Goal: Task Accomplishment & Management: Complete application form

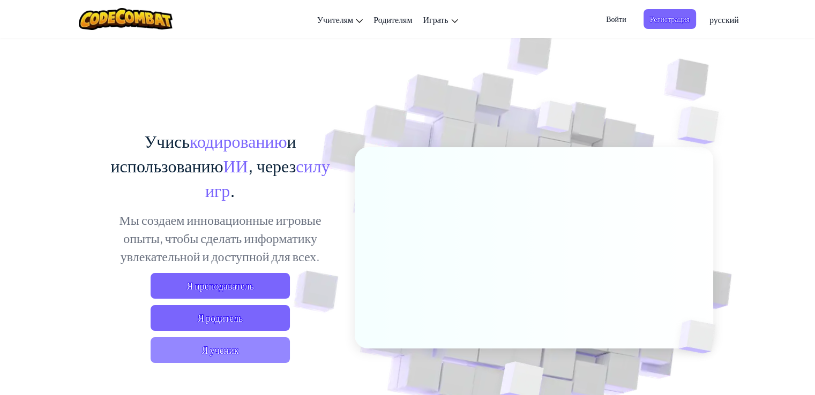
click at [248, 350] on span "Я ученик" at bounding box center [220, 351] width 139 height 26
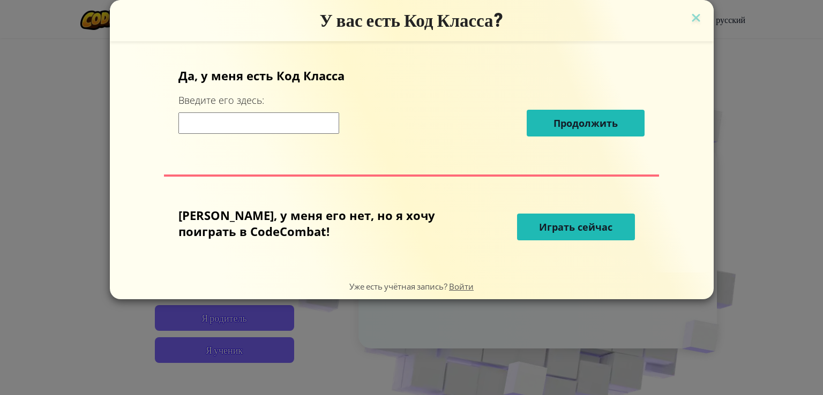
click at [295, 126] on input at bounding box center [258, 123] width 161 height 21
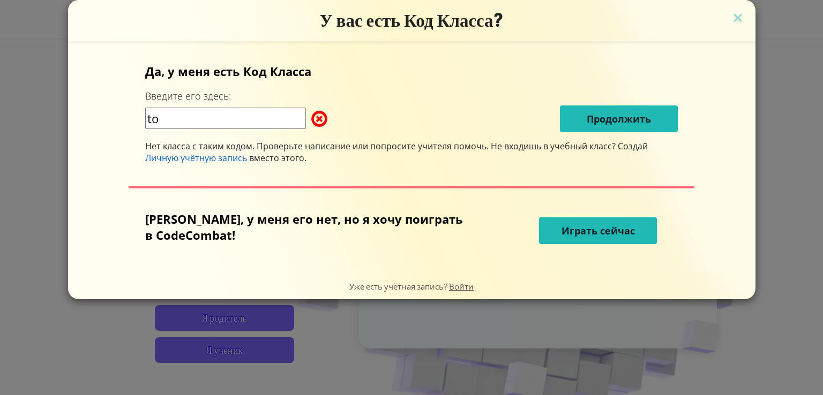
type input "t"
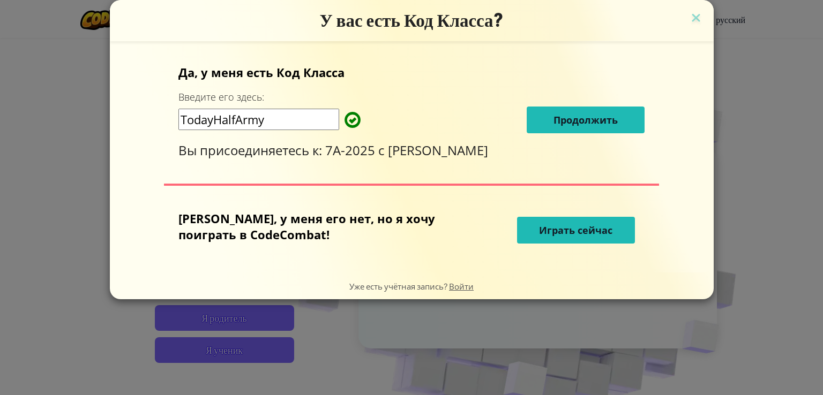
type input "TodayHalfArmy"
click at [565, 122] on span "Продолжить" at bounding box center [586, 120] width 64 height 13
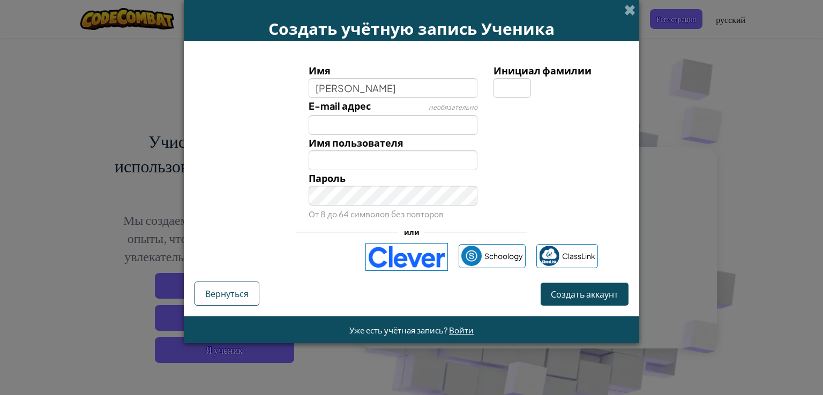
type input "[PERSON_NAME]"
click at [326, 158] on input "[PERSON_NAME]" at bounding box center [393, 161] width 169 height 20
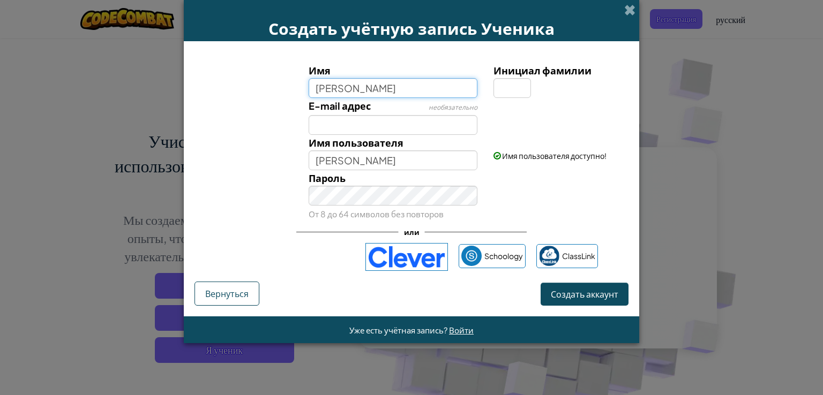
click at [357, 87] on input "[PERSON_NAME]" at bounding box center [393, 88] width 169 height 20
type input "[PERSON_NAME]"
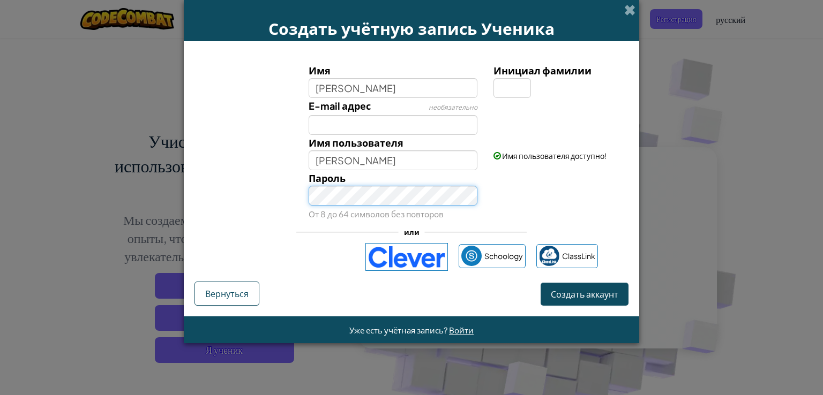
type input "[PERSON_NAME]"
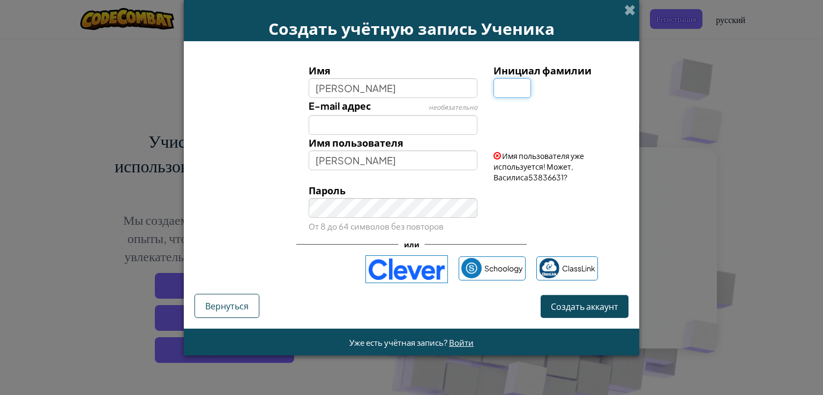
click at [506, 86] on input "Инициал фамилии" at bounding box center [513, 88] width 38 height 20
type input "ф"
type input "[PERSON_NAME]"
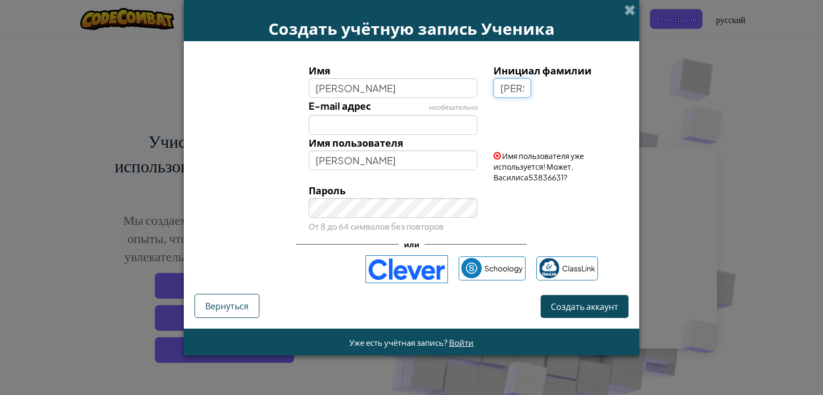
type input "[PERSON_NAME]"
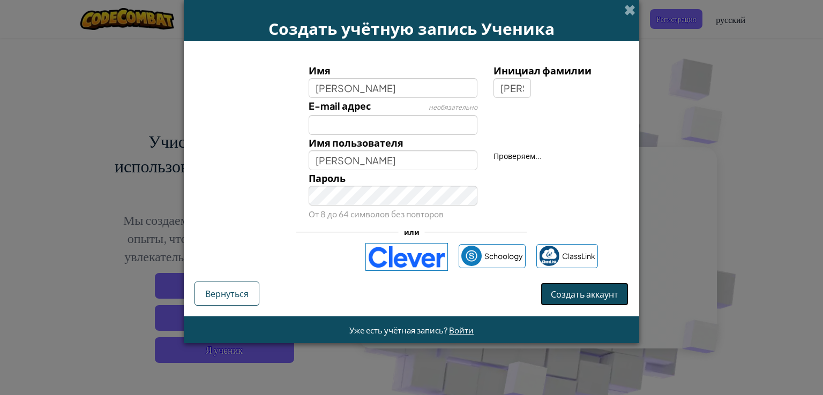
click at [560, 314] on form "Имя [PERSON_NAME] фамилии А E-mail адрес необязательно Имя пользователя [PERSON…" at bounding box center [411, 178] width 455 height 275
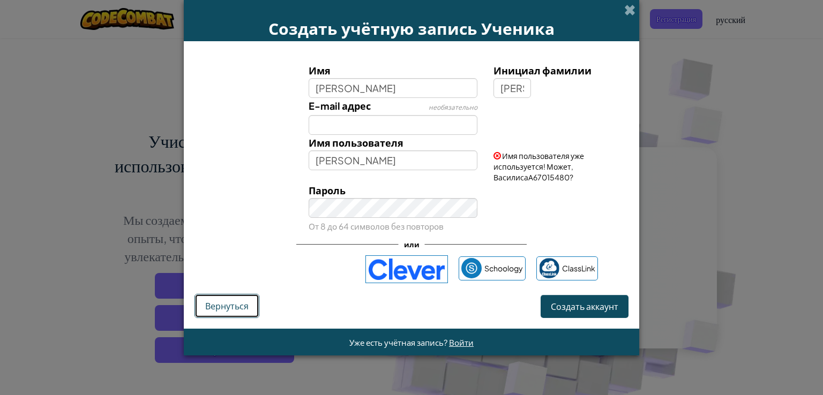
click at [246, 312] on button "Вернуться" at bounding box center [227, 306] width 65 height 24
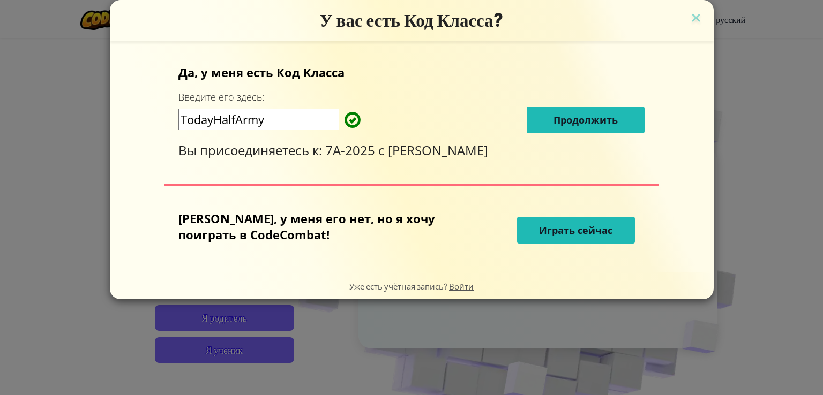
click at [539, 226] on span "Играть сейчас" at bounding box center [575, 230] width 73 height 13
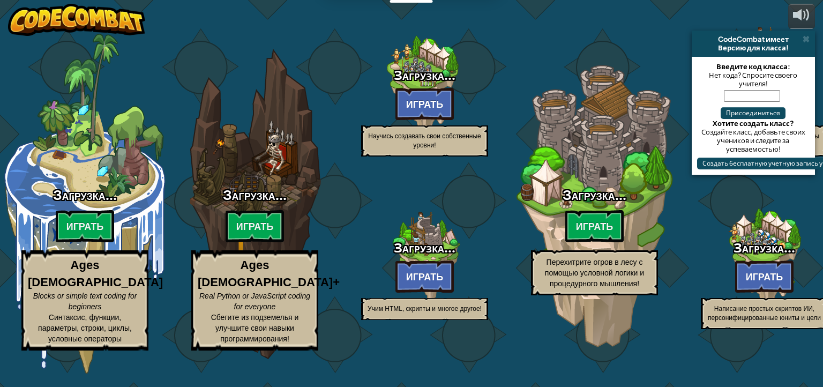
select select "ru"
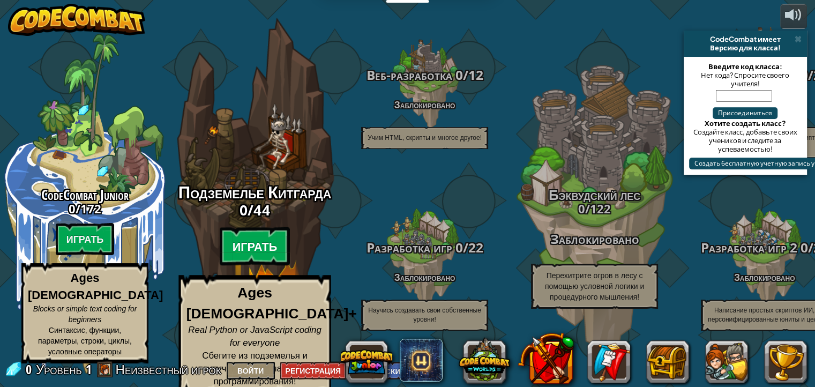
click at [255, 251] on btn "Играть" at bounding box center [255, 246] width 71 height 39
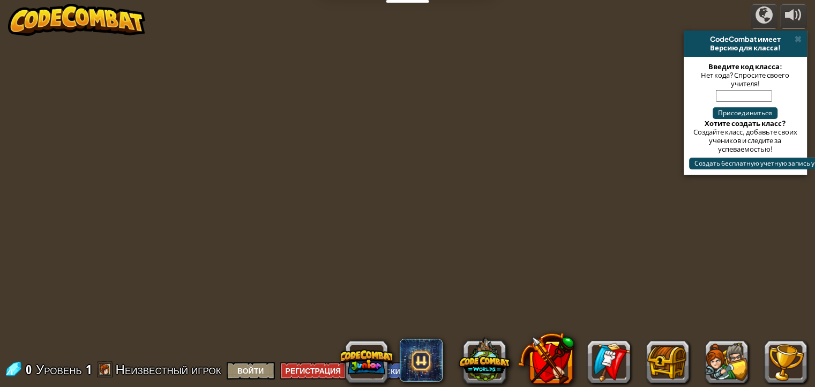
select select "ru"
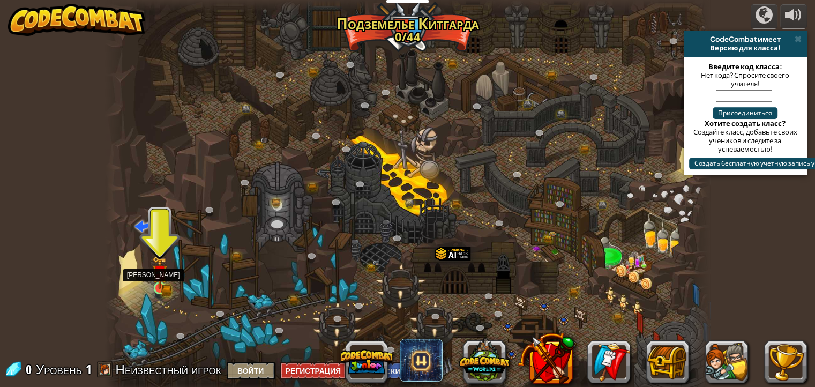
click at [152, 278] on img at bounding box center [159, 272] width 15 height 33
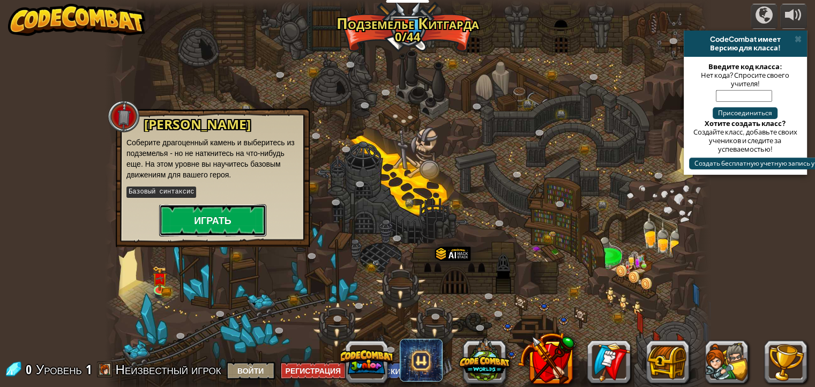
click at [227, 221] on button "Играть" at bounding box center [212, 220] width 107 height 32
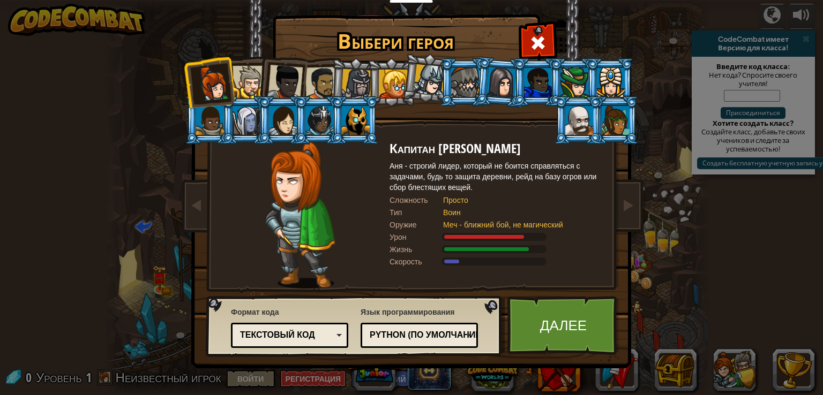
click at [250, 75] on div at bounding box center [249, 82] width 33 height 33
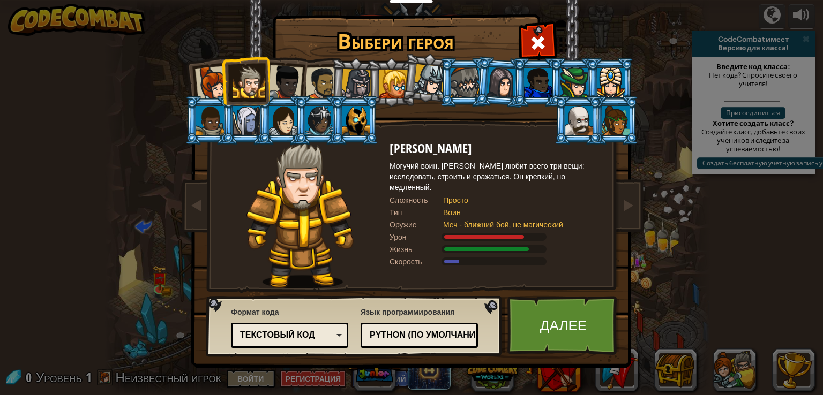
click at [299, 79] on div at bounding box center [284, 82] width 35 height 35
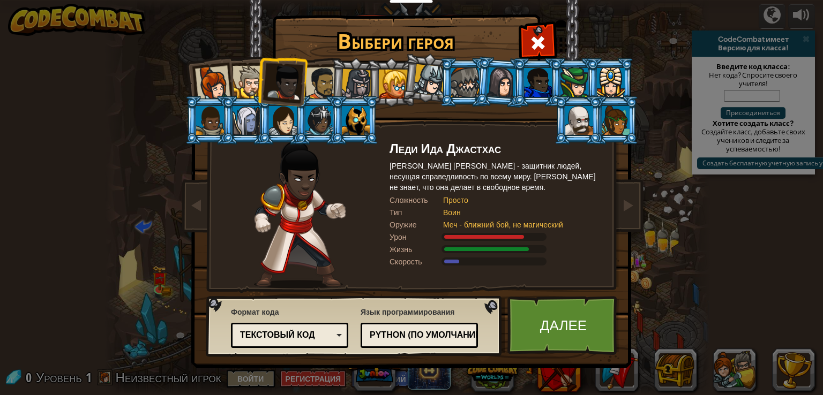
click at [323, 78] on div at bounding box center [321, 83] width 33 height 33
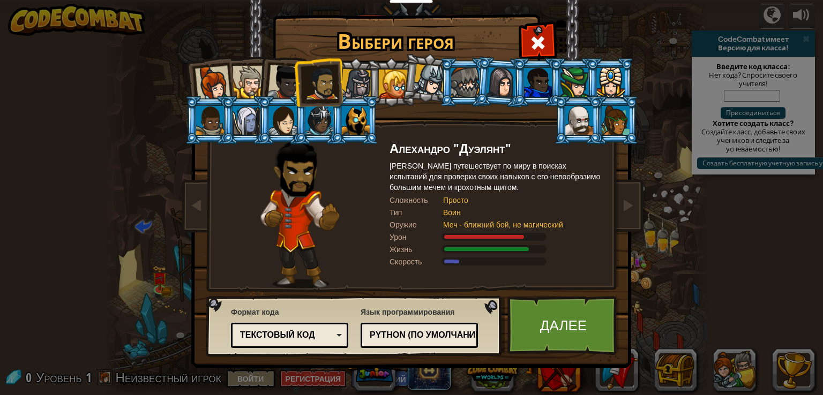
click at [351, 78] on div at bounding box center [356, 84] width 31 height 31
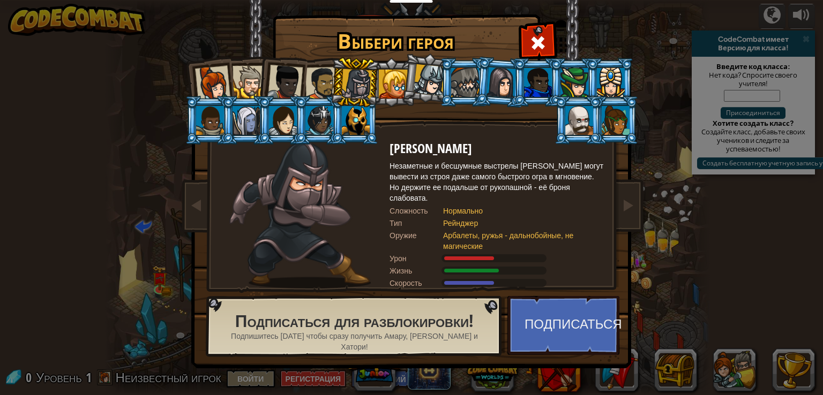
click at [397, 84] on div at bounding box center [393, 84] width 29 height 29
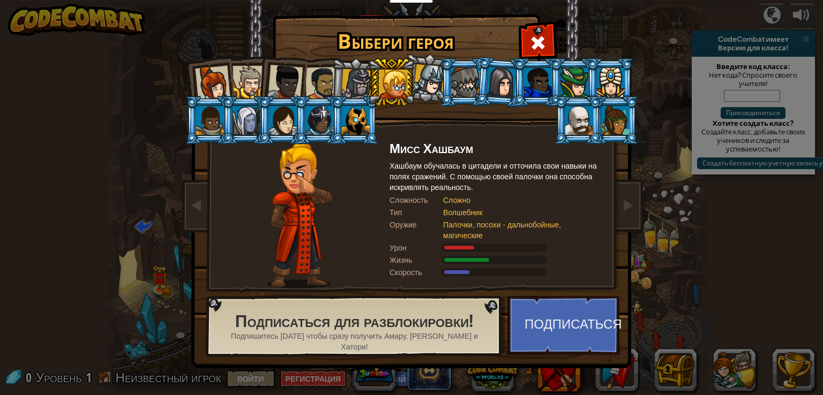
click at [438, 79] on div at bounding box center [430, 80] width 32 height 32
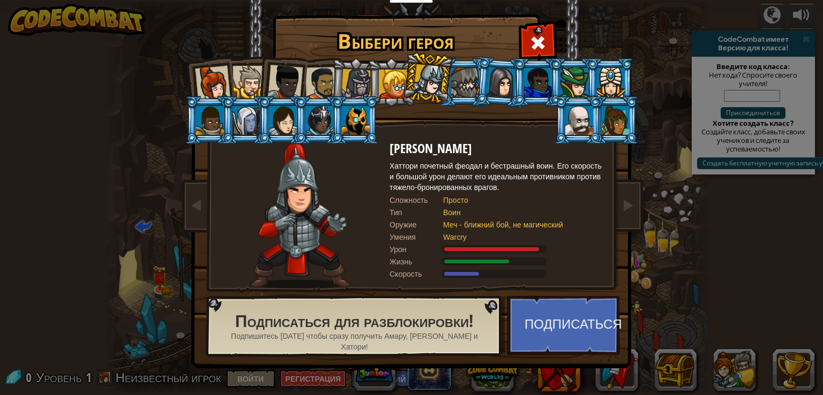
click at [472, 81] on div at bounding box center [465, 82] width 28 height 29
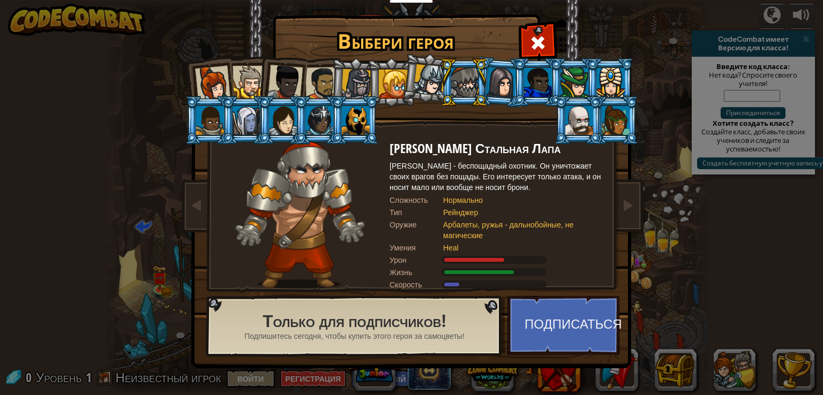
click at [500, 82] on div at bounding box center [502, 82] width 30 height 31
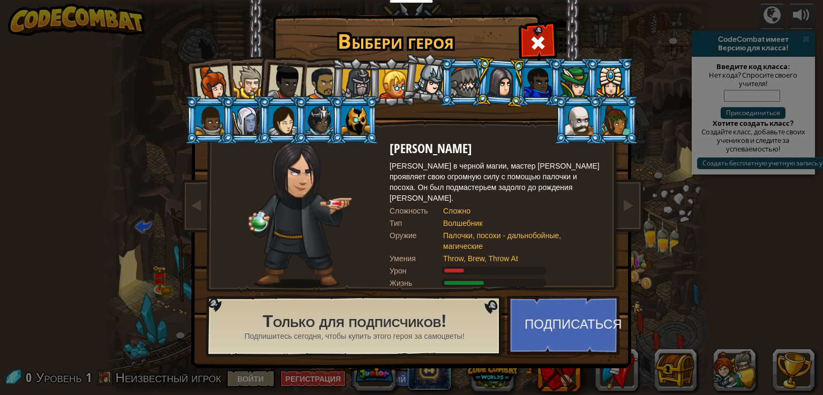
click at [548, 80] on div at bounding box center [538, 82] width 28 height 29
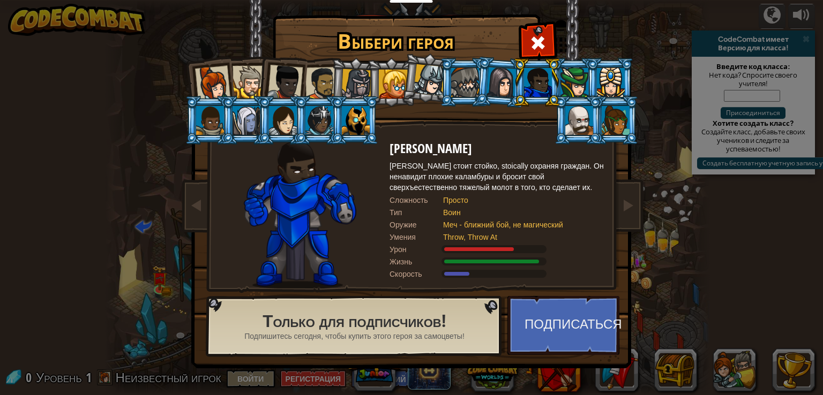
click at [571, 78] on div at bounding box center [575, 82] width 28 height 29
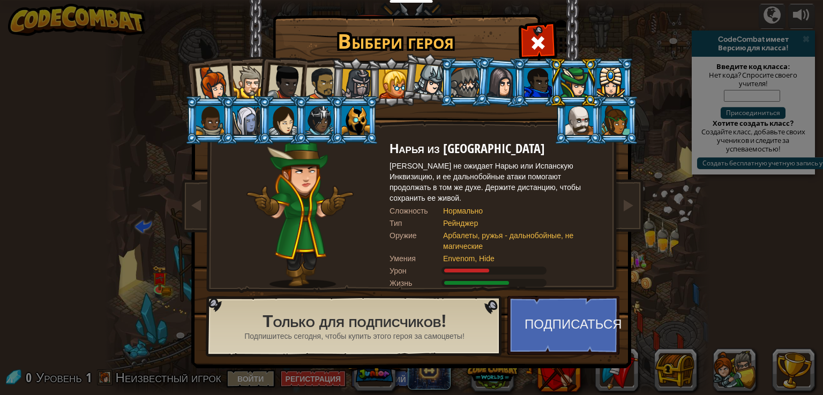
click at [617, 73] on div at bounding box center [611, 82] width 28 height 29
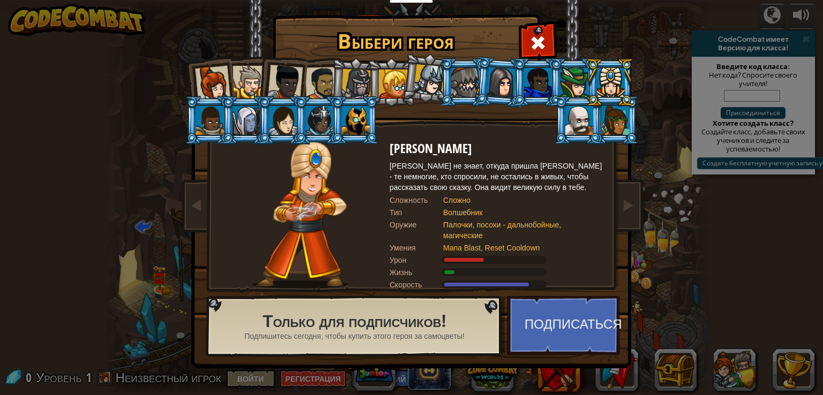
click at [621, 118] on div at bounding box center [616, 120] width 28 height 29
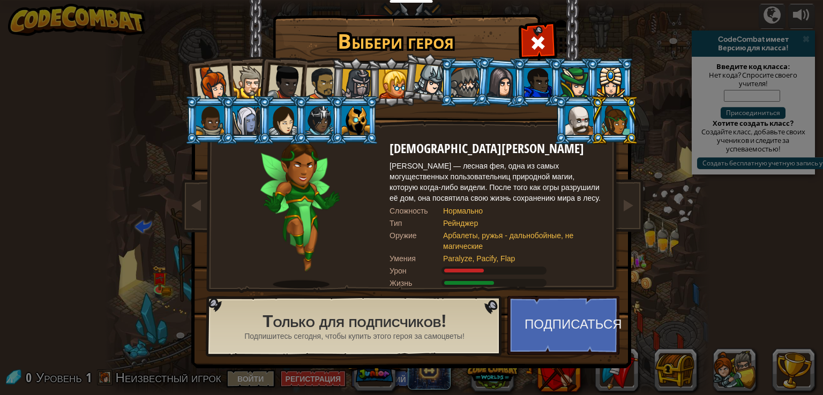
click at [558, 130] on li at bounding box center [578, 120] width 48 height 49
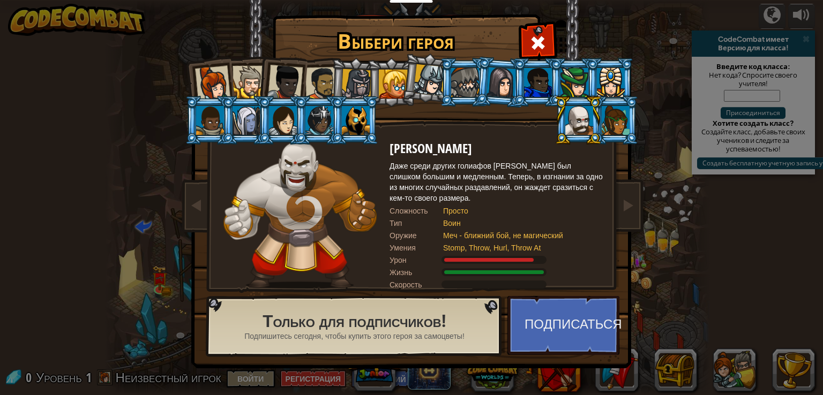
click at [497, 86] on div at bounding box center [502, 82] width 30 height 31
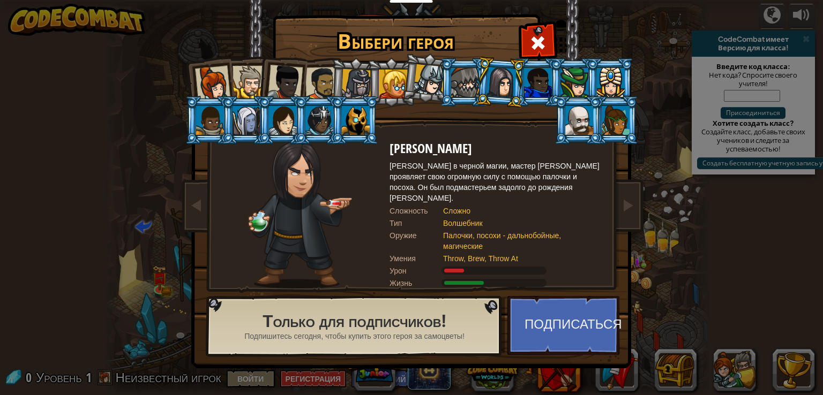
click at [467, 86] on div at bounding box center [465, 82] width 28 height 29
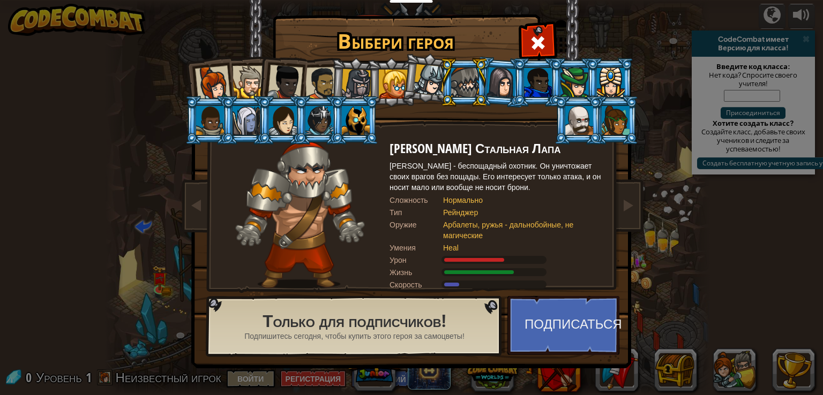
click at [354, 78] on div at bounding box center [356, 84] width 31 height 31
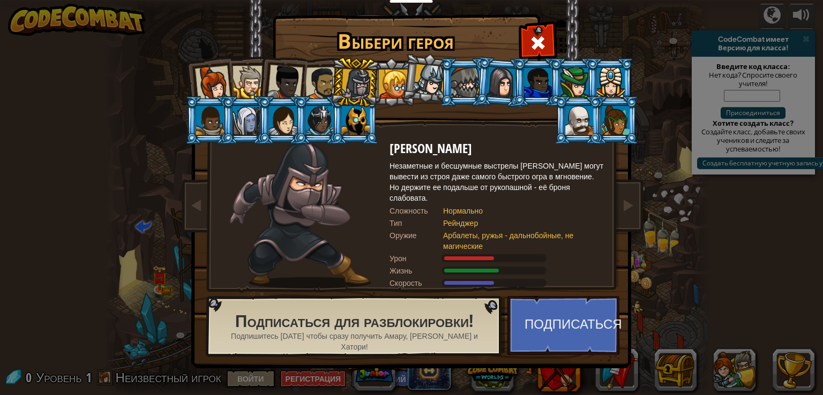
click at [424, 79] on div at bounding box center [430, 80] width 32 height 32
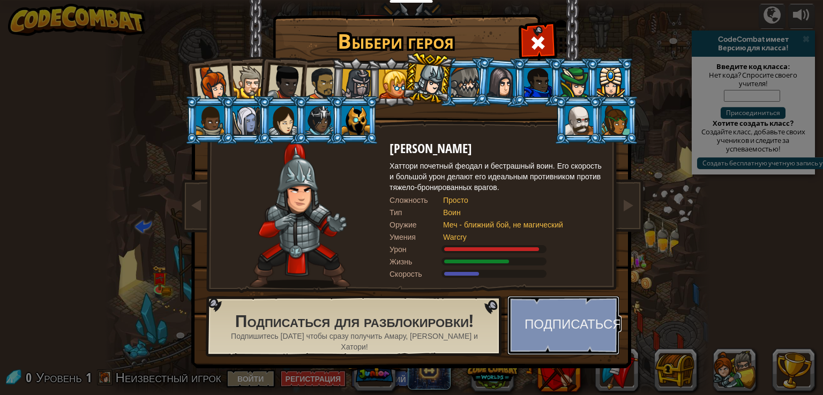
click at [524, 326] on button "Подписаться" at bounding box center [563, 325] width 112 height 59
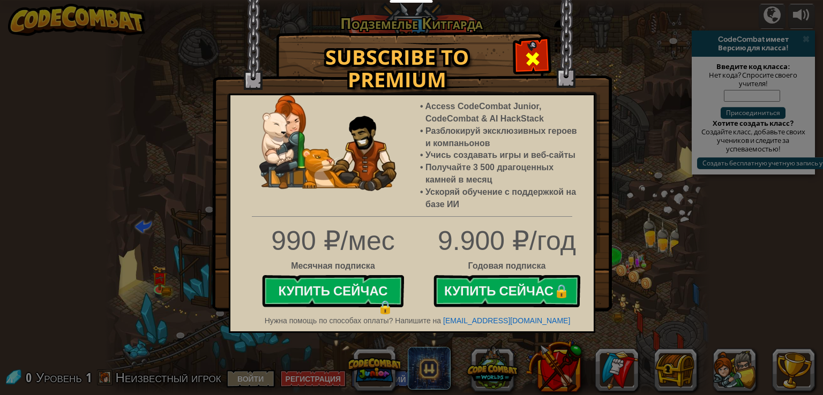
click at [536, 64] on span at bounding box center [532, 58] width 17 height 17
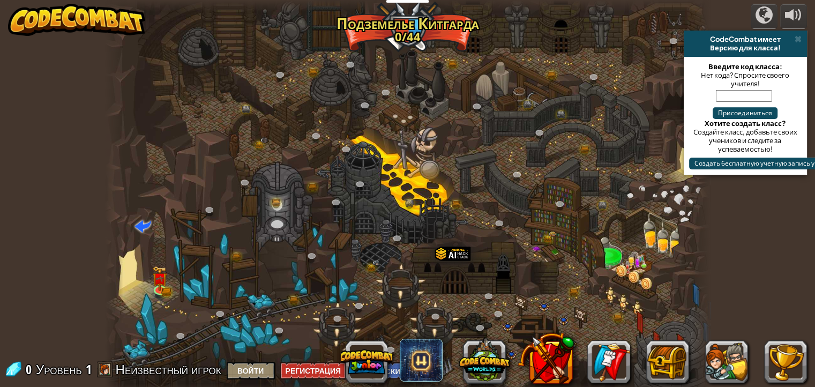
click at [150, 295] on div at bounding box center [407, 197] width 605 height 395
click at [160, 275] on img at bounding box center [159, 272] width 9 height 9
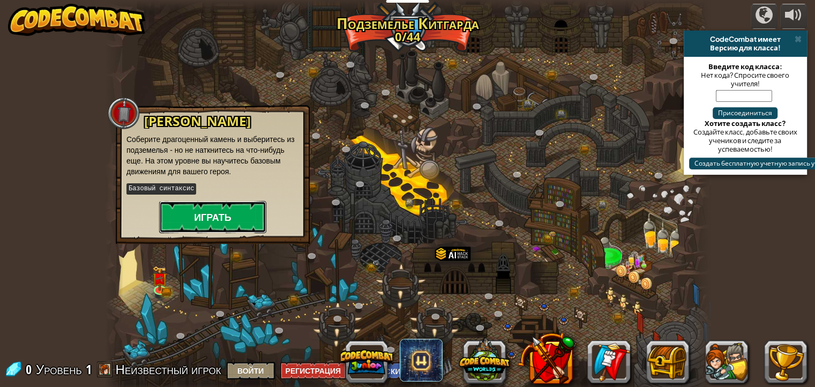
click at [188, 213] on button "Играть" at bounding box center [212, 217] width 107 height 32
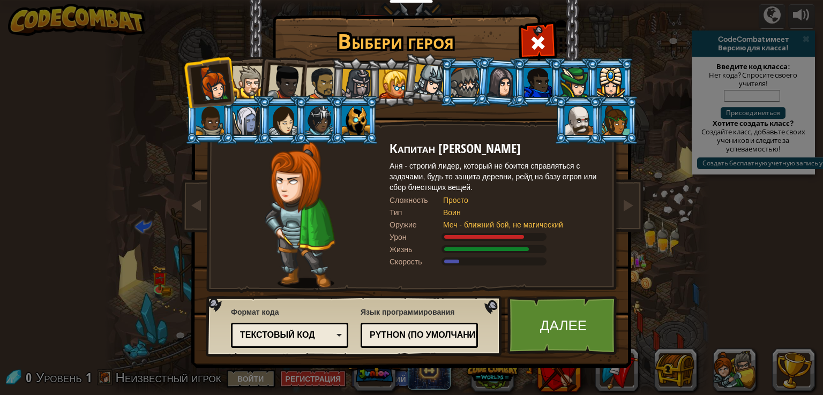
click at [355, 78] on div at bounding box center [356, 84] width 31 height 31
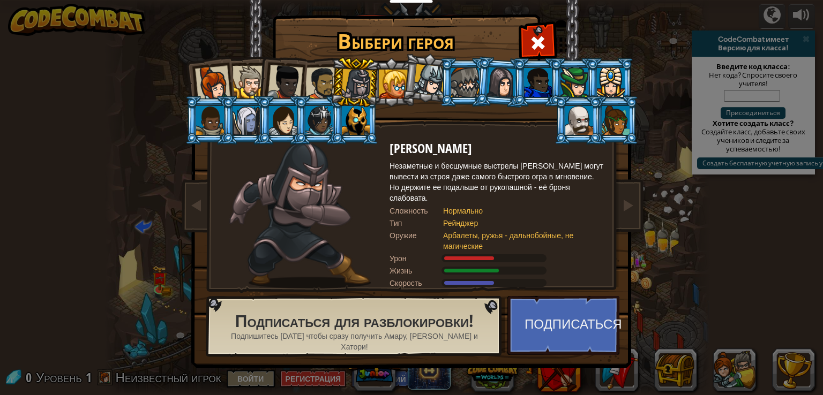
click at [322, 73] on div at bounding box center [321, 83] width 33 height 33
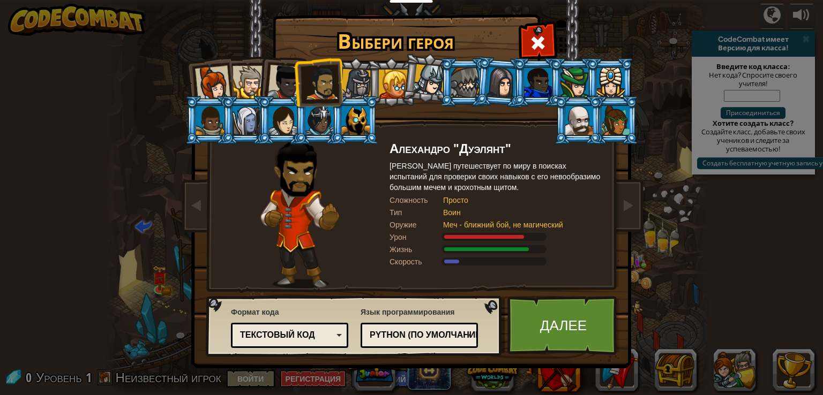
click at [276, 82] on div at bounding box center [284, 82] width 35 height 35
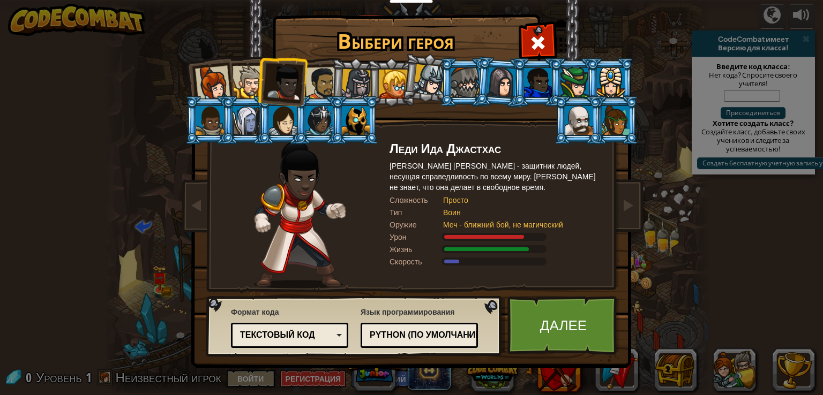
click at [241, 72] on div at bounding box center [249, 82] width 33 height 33
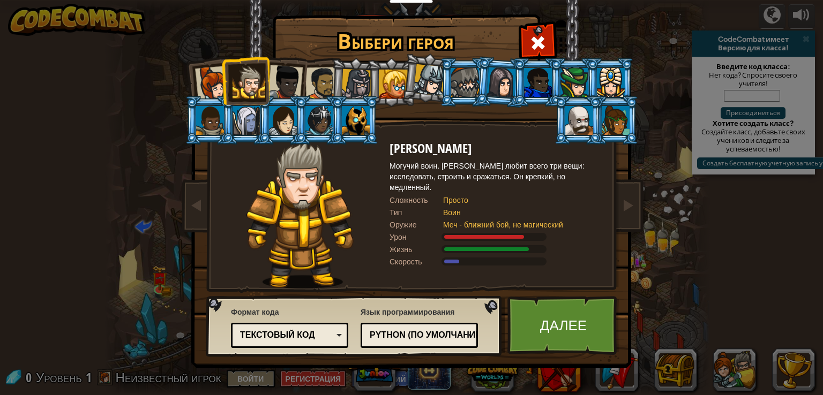
click at [188, 74] on li at bounding box center [209, 82] width 53 height 53
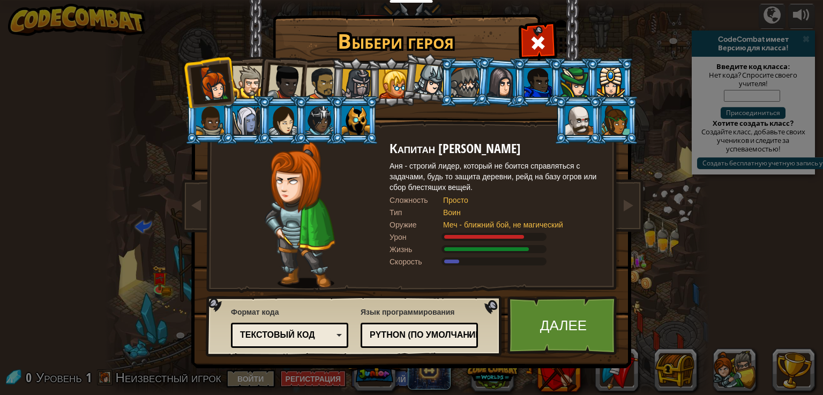
click at [292, 95] on div at bounding box center [284, 82] width 35 height 35
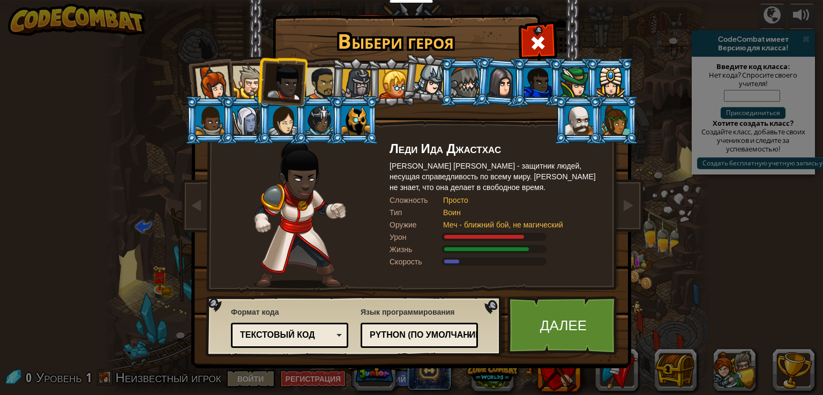
click at [311, 86] on div at bounding box center [321, 83] width 33 height 33
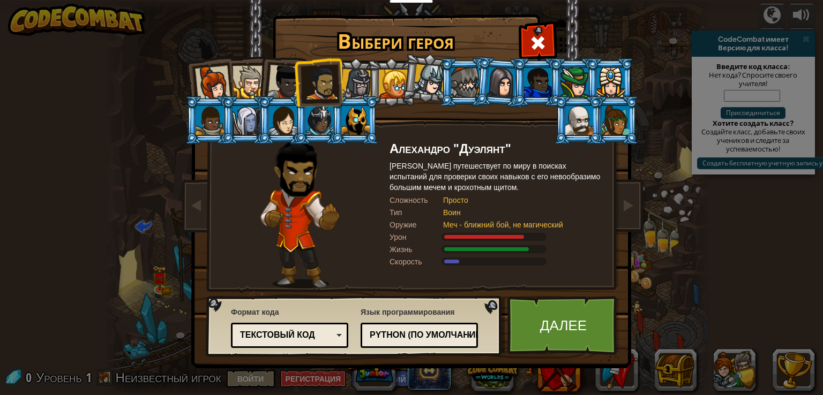
click at [208, 79] on div at bounding box center [212, 83] width 35 height 35
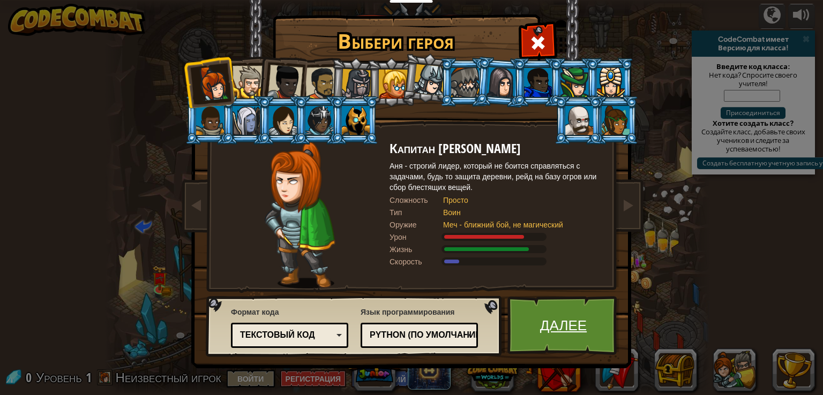
click at [563, 318] on link "Далее" at bounding box center [563, 325] width 112 height 59
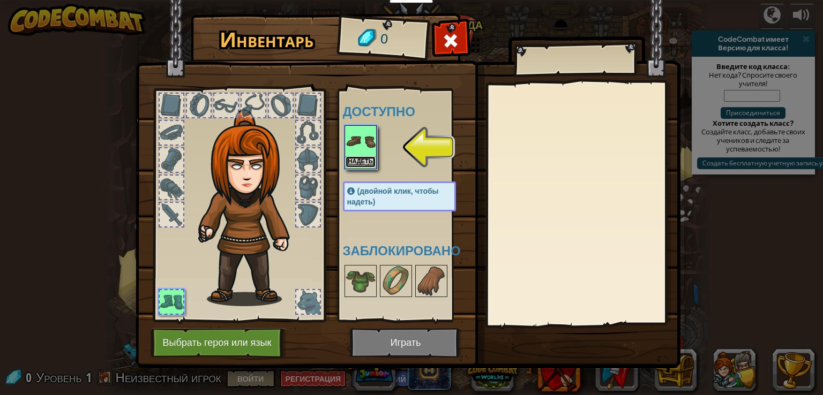
click at [361, 159] on button "Надеть" at bounding box center [361, 161] width 30 height 11
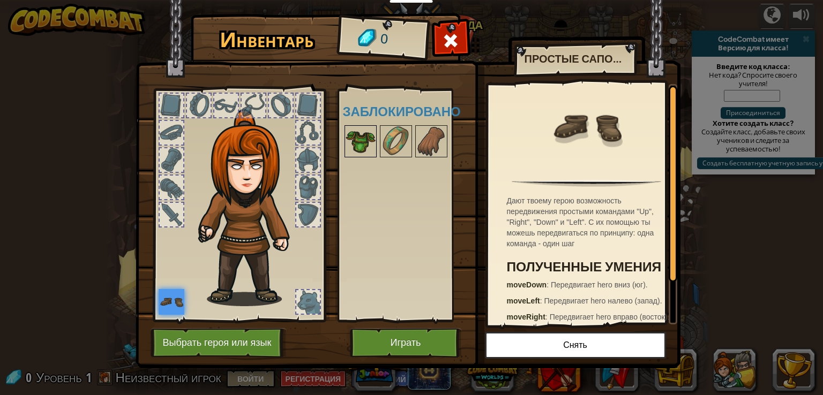
click at [364, 135] on img at bounding box center [361, 141] width 30 height 30
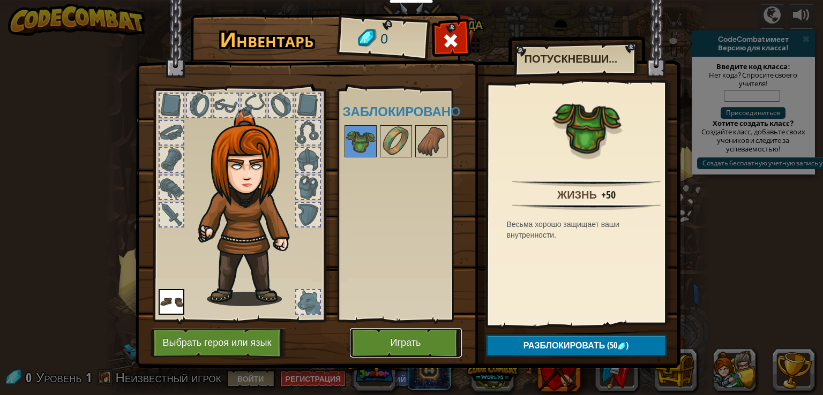
click at [427, 337] on button "Играть" at bounding box center [406, 342] width 112 height 29
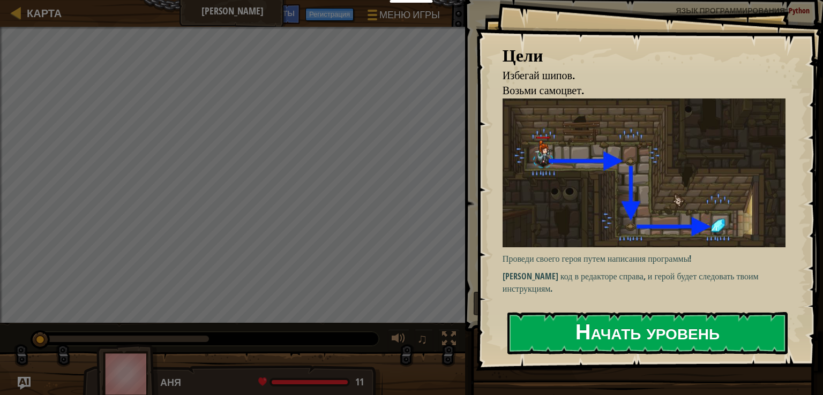
click at [611, 350] on button "Начать уровень" at bounding box center [647, 333] width 280 height 42
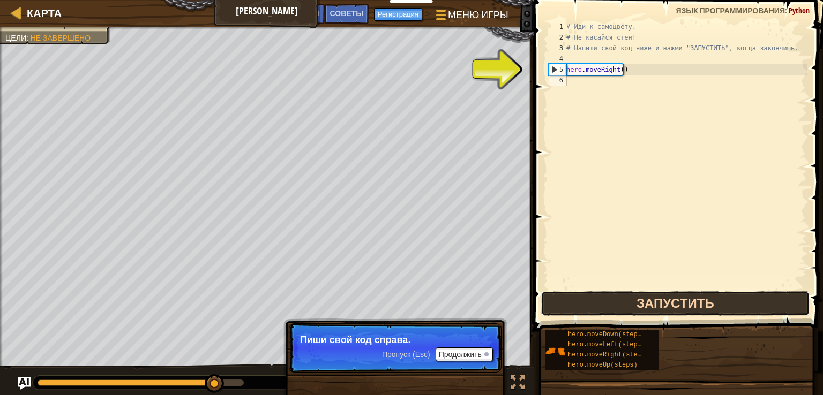
click at [604, 293] on button "Запустить" at bounding box center [675, 304] width 268 height 25
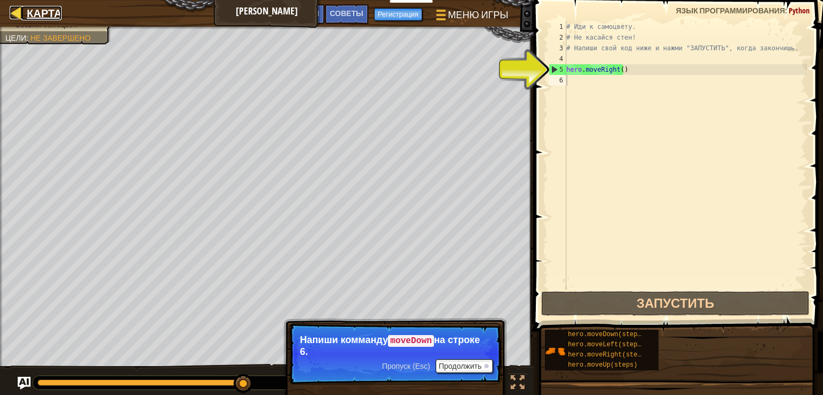
click at [11, 12] on div at bounding box center [16, 12] width 13 height 13
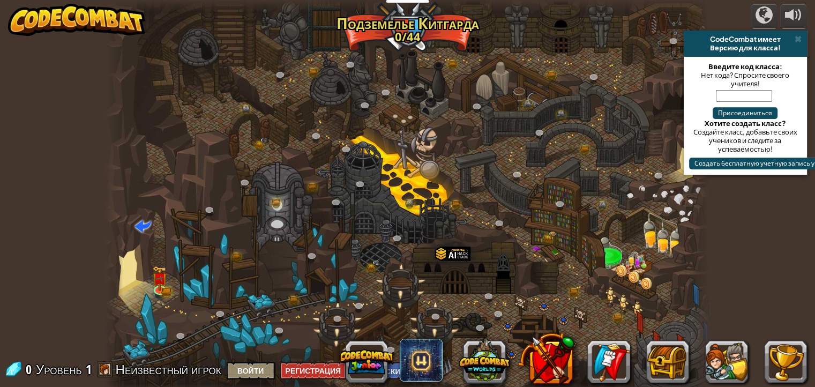
select select "ru"
click at [271, 366] on button "Войти" at bounding box center [251, 371] width 48 height 18
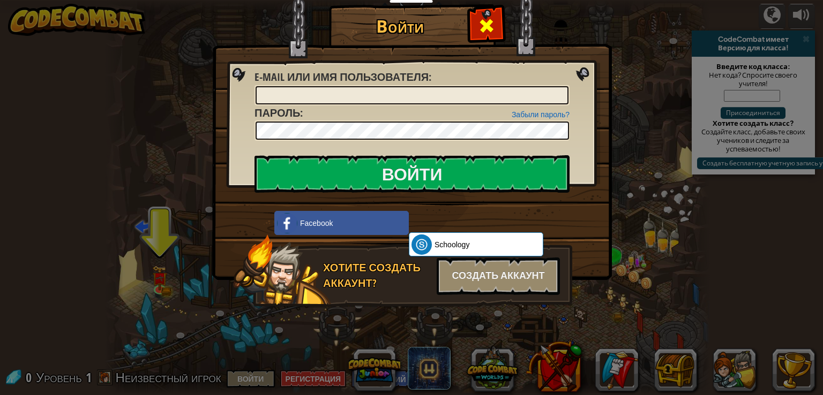
click at [499, 16] on div "Войти" at bounding box center [411, 16] width 357 height 1
click at [499, 12] on div at bounding box center [486, 25] width 34 height 34
